Goal: Task Accomplishment & Management: Complete application form

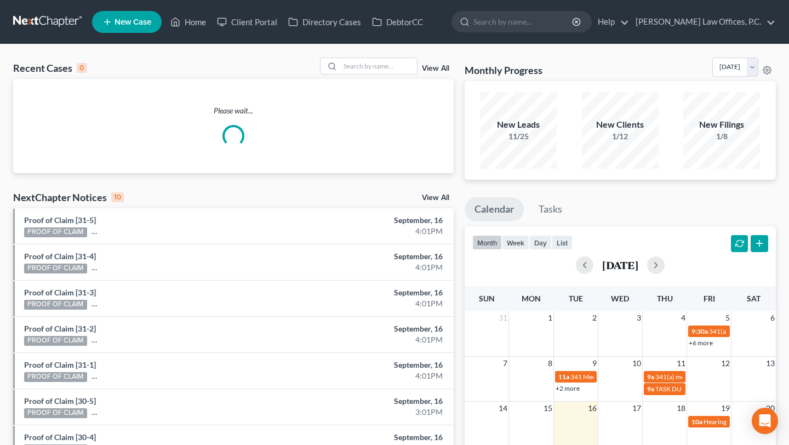
click at [139, 21] on span "New Case" at bounding box center [133, 22] width 37 height 8
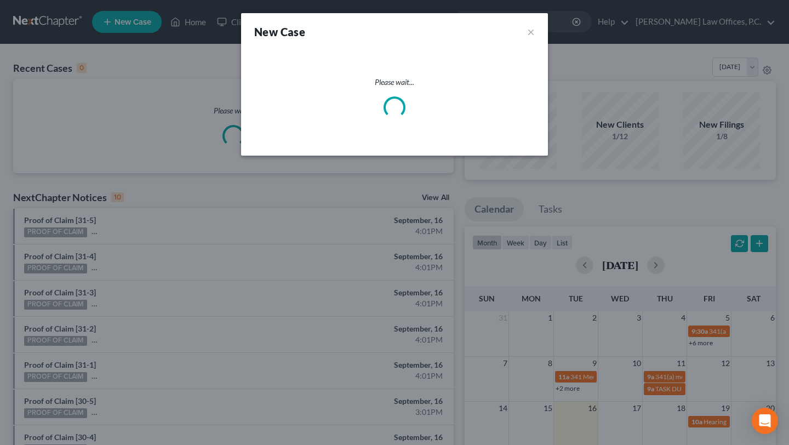
select select "9"
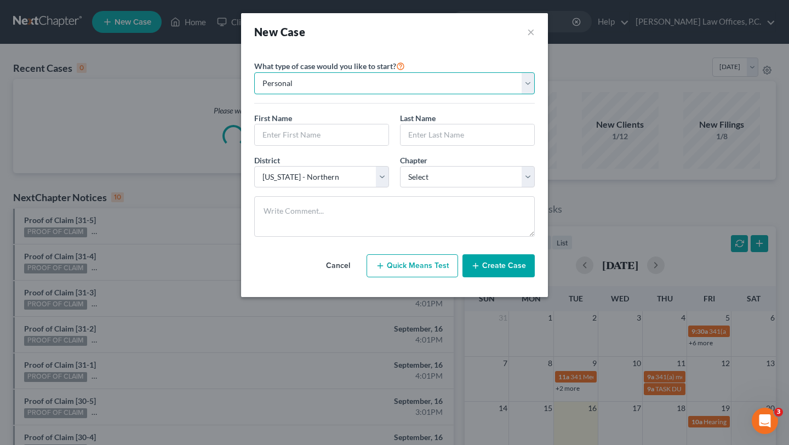
click at [355, 81] on select "Personal Business" at bounding box center [394, 83] width 281 height 22
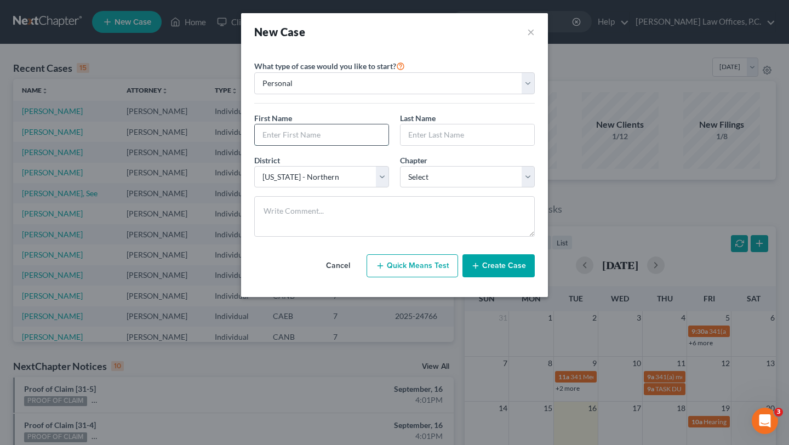
click at [337, 130] on input "text" at bounding box center [322, 134] width 134 height 21
type input "[PERSON_NAME]"
click at [327, 174] on select "Select [US_STATE] - [GEOGRAPHIC_DATA] [US_STATE] - [GEOGRAPHIC_DATA][US_STATE] …" at bounding box center [321, 177] width 135 height 22
select select "8"
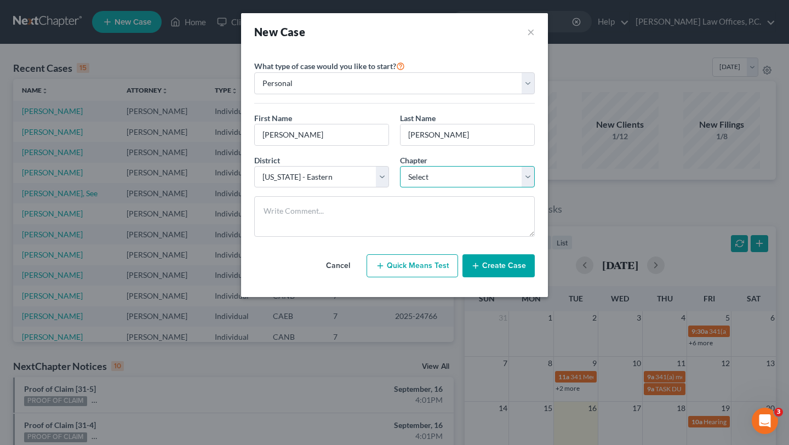
click at [416, 186] on select "Select 7 11 12 13" at bounding box center [467, 177] width 135 height 22
select select "0"
click at [497, 267] on button "Create Case" at bounding box center [499, 265] width 72 height 23
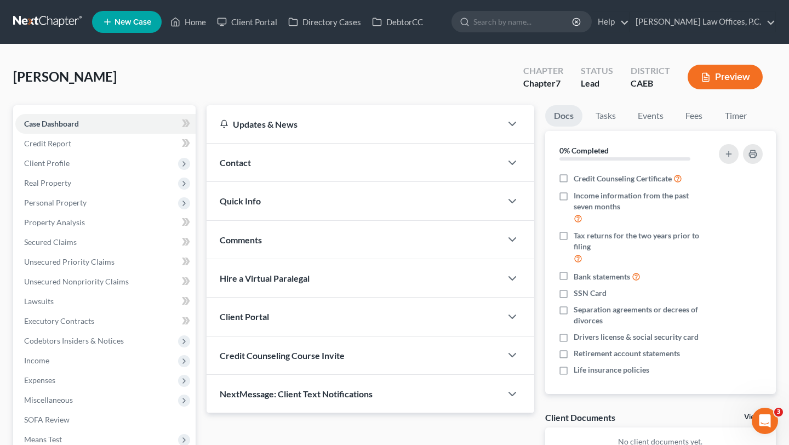
click at [367, 168] on div "Contact" at bounding box center [354, 163] width 295 height 38
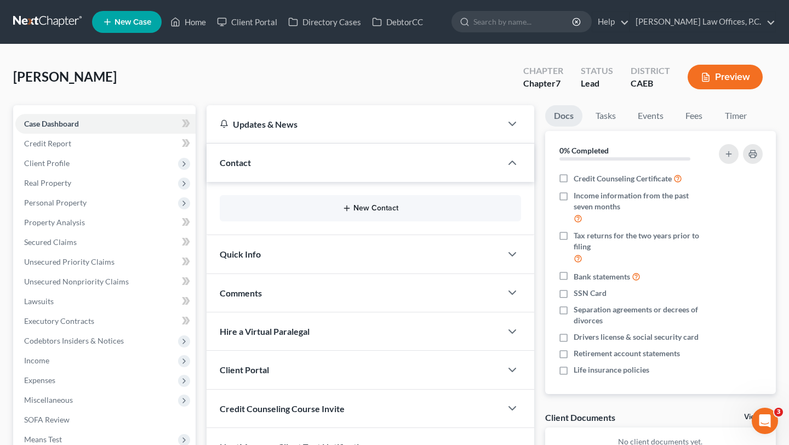
click at [329, 210] on button "New Contact" at bounding box center [371, 208] width 284 height 9
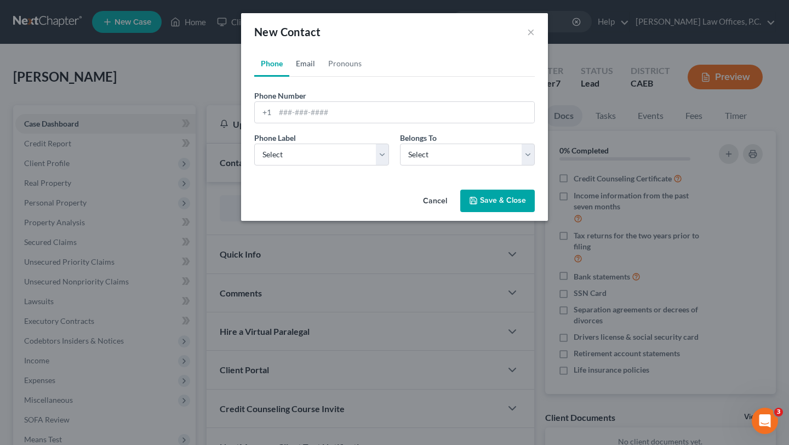
click at [310, 67] on link "Email" at bounding box center [305, 63] width 32 height 26
click at [324, 107] on input "email" at bounding box center [404, 112] width 259 height 21
paste input "[EMAIL_ADDRESS][DOMAIN_NAME]"
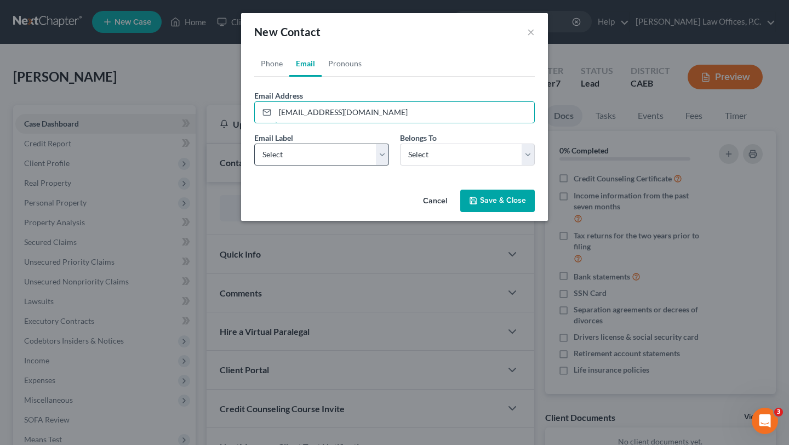
type input "[EMAIL_ADDRESS][DOMAIN_NAME]"
click at [332, 146] on select "Select Home Work Other" at bounding box center [321, 155] width 135 height 22
select select "0"
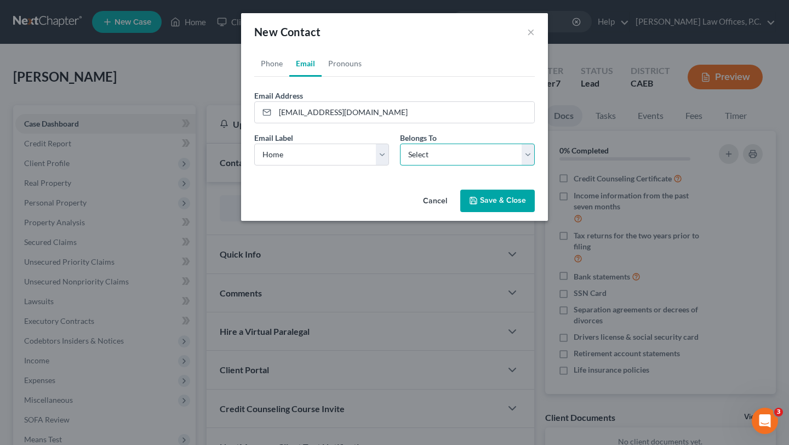
click at [410, 159] on select "Select Client Other" at bounding box center [467, 155] width 135 height 22
select select "0"
click at [492, 211] on button "Save & Close" at bounding box center [497, 201] width 75 height 23
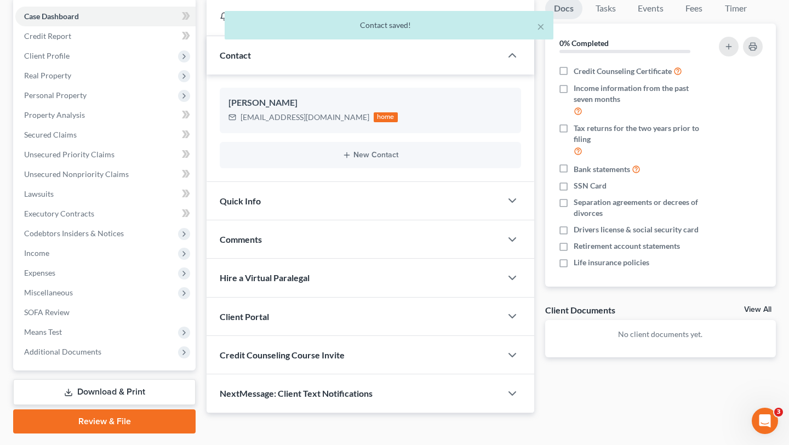
scroll to position [136, 0]
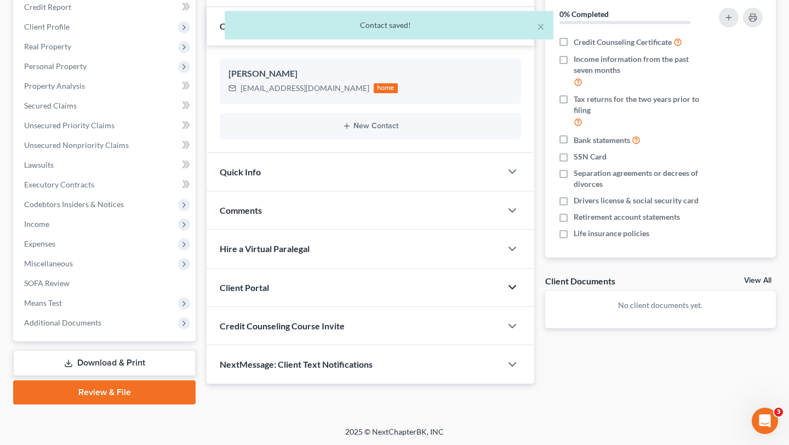
click at [517, 284] on icon "button" at bounding box center [512, 287] width 13 height 13
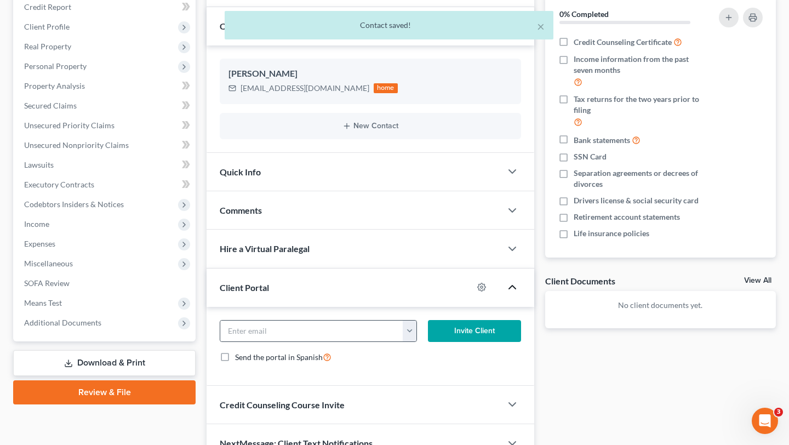
click at [403, 339] on button "button" at bounding box center [409, 331] width 13 height 21
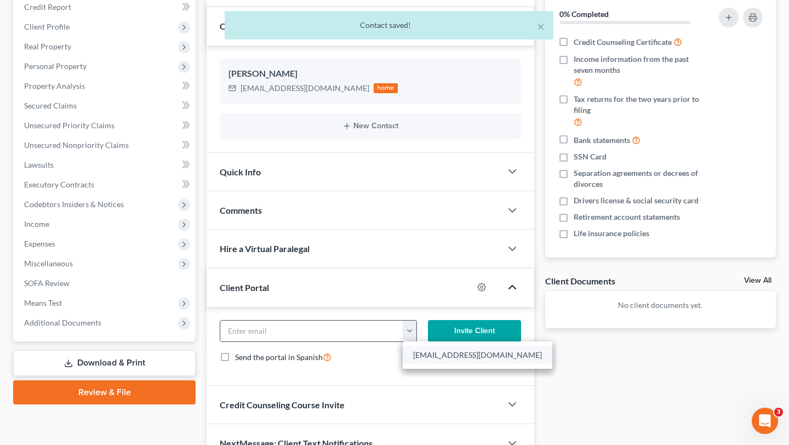
click at [416, 350] on link "[EMAIL_ADDRESS][DOMAIN_NAME]" at bounding box center [478, 355] width 150 height 19
type input "[EMAIL_ADDRESS][DOMAIN_NAME]"
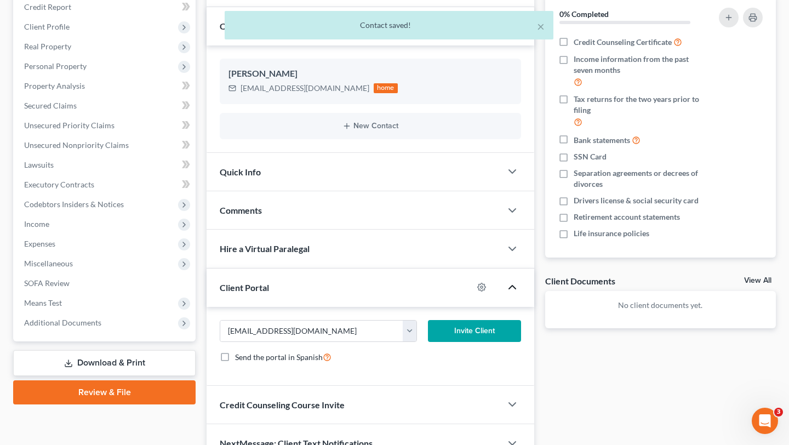
click at [460, 338] on button "Invite Client" at bounding box center [474, 331] width 93 height 22
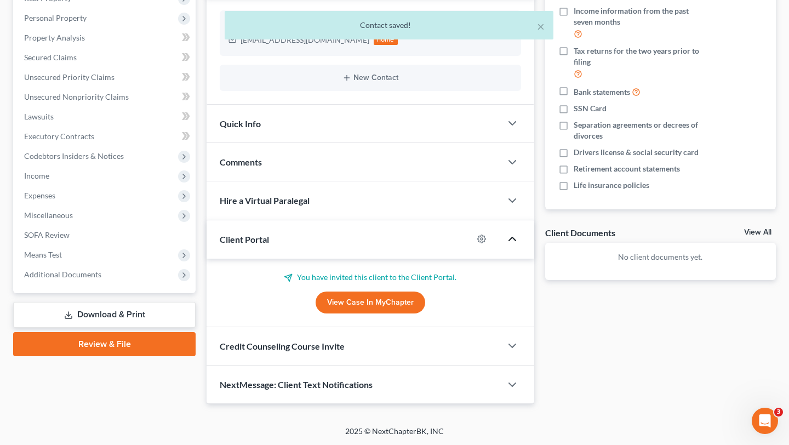
click at [499, 344] on div "Credit Counseling Course Invite" at bounding box center [354, 346] width 295 height 38
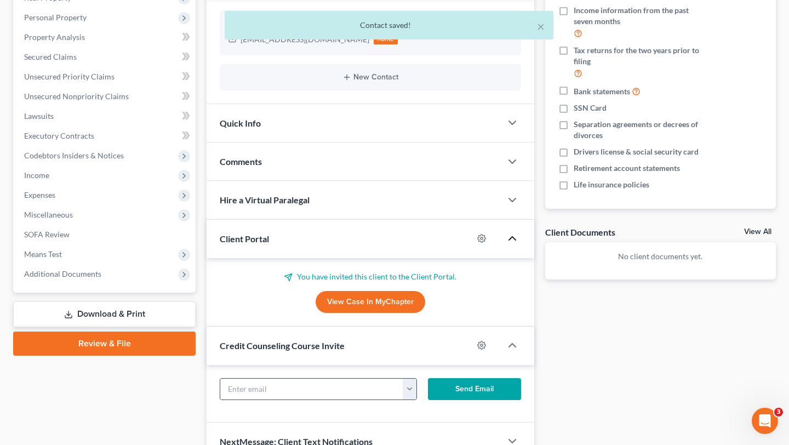
click at [412, 385] on button "button" at bounding box center [409, 389] width 13 height 21
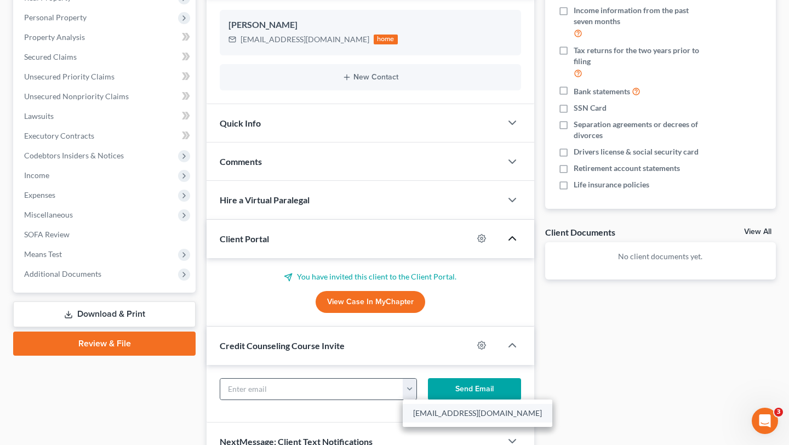
click at [411, 409] on link "[EMAIL_ADDRESS][DOMAIN_NAME]" at bounding box center [478, 413] width 150 height 19
type input "[EMAIL_ADDRESS][DOMAIN_NAME]"
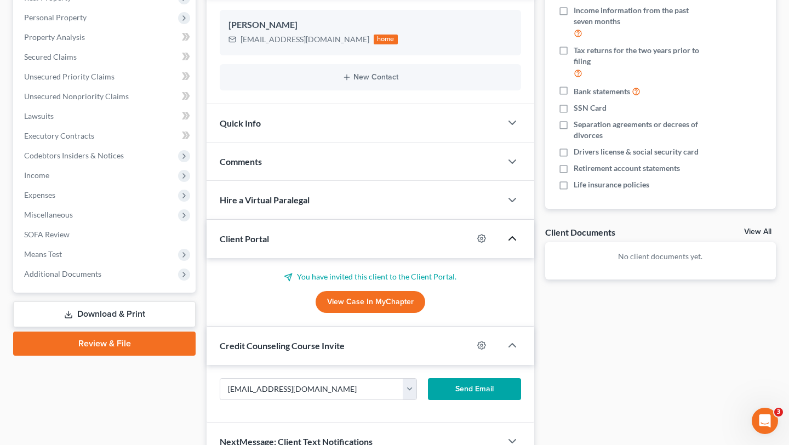
click at [477, 393] on button "Send Email" at bounding box center [474, 389] width 93 height 22
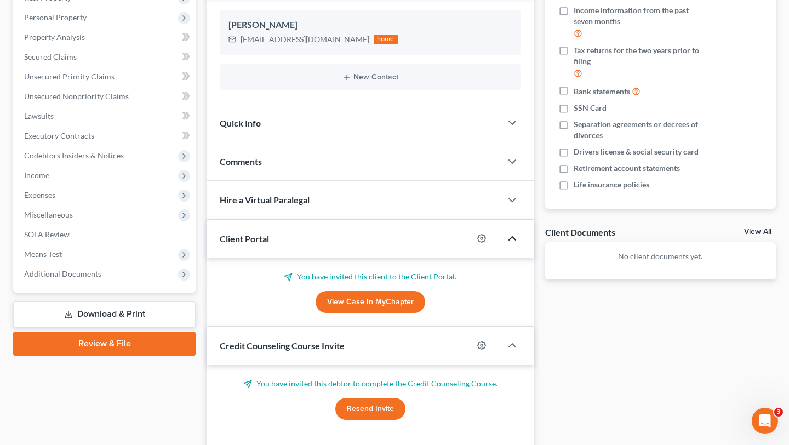
scroll to position [0, 0]
